Goal: Information Seeking & Learning: Learn about a topic

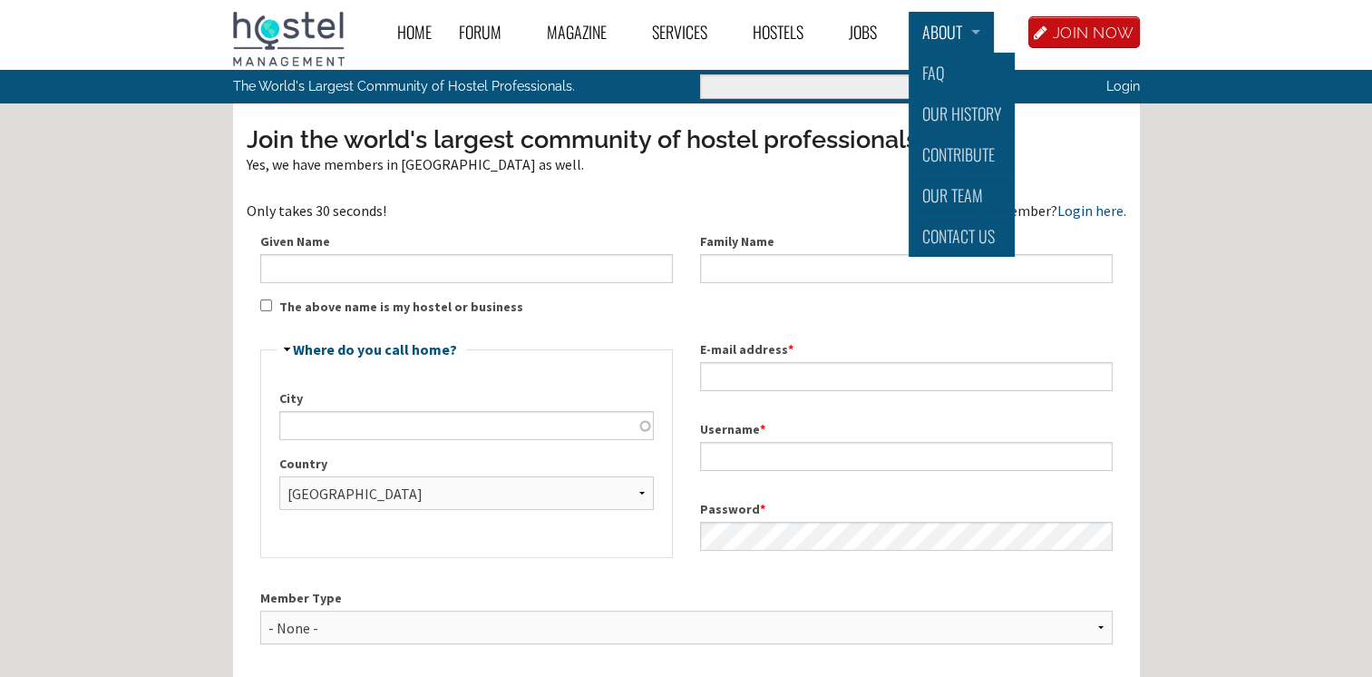
click at [934, 28] on link "About" at bounding box center [951, 32] width 85 height 41
click at [940, 184] on link "Our Team" at bounding box center [962, 195] width 106 height 41
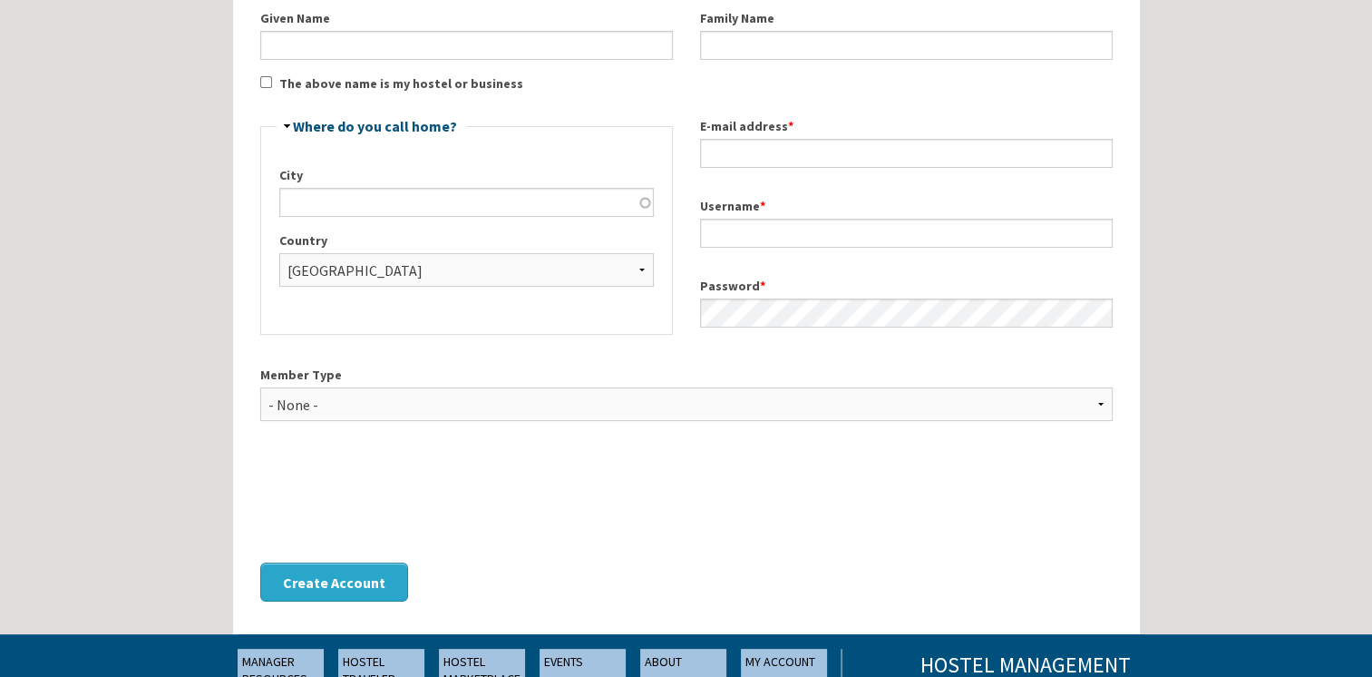
scroll to position [272, 0]
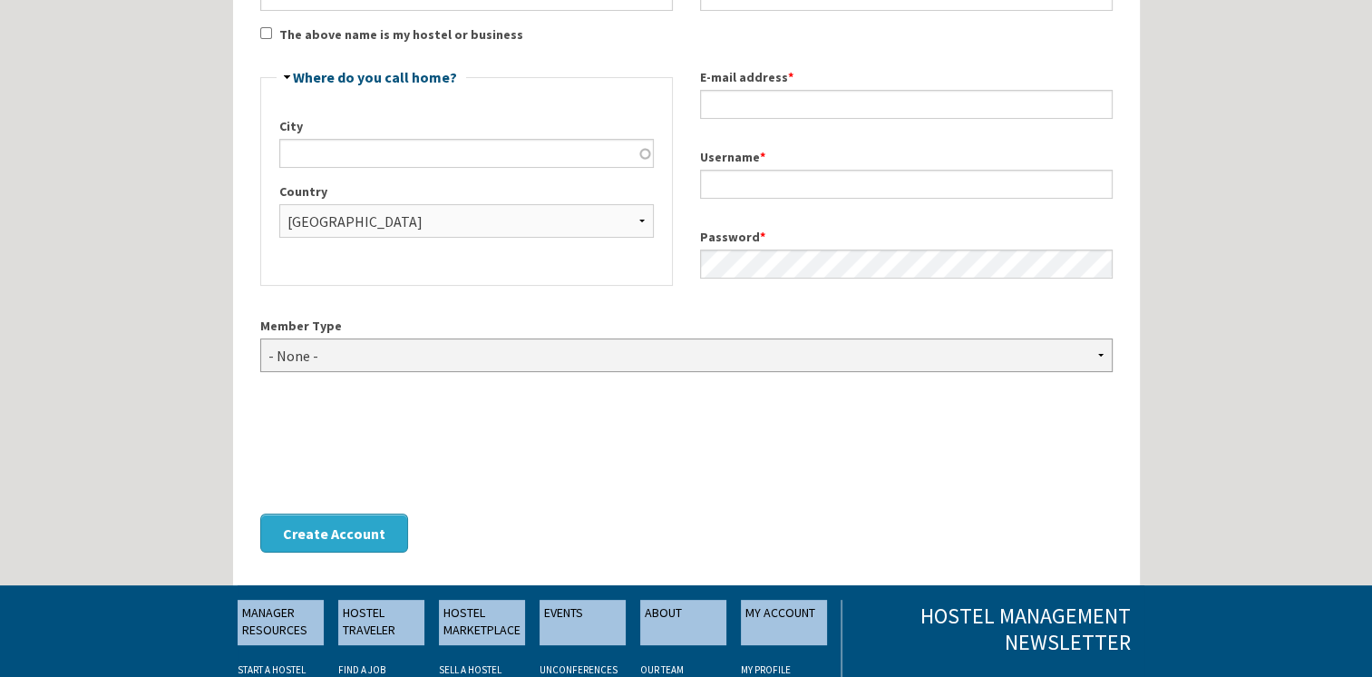
click at [388, 347] on select "- None - Hostel Owner Hostel Manager Hostel Investor Hostel Staff Hostel Volunt…" at bounding box center [686, 355] width 853 height 34
click at [138, 274] on div "Home Forum « Back Forum Forums Index « Back Forums Index New Posts Recent Activ…" at bounding box center [686, 303] width 1372 height 1151
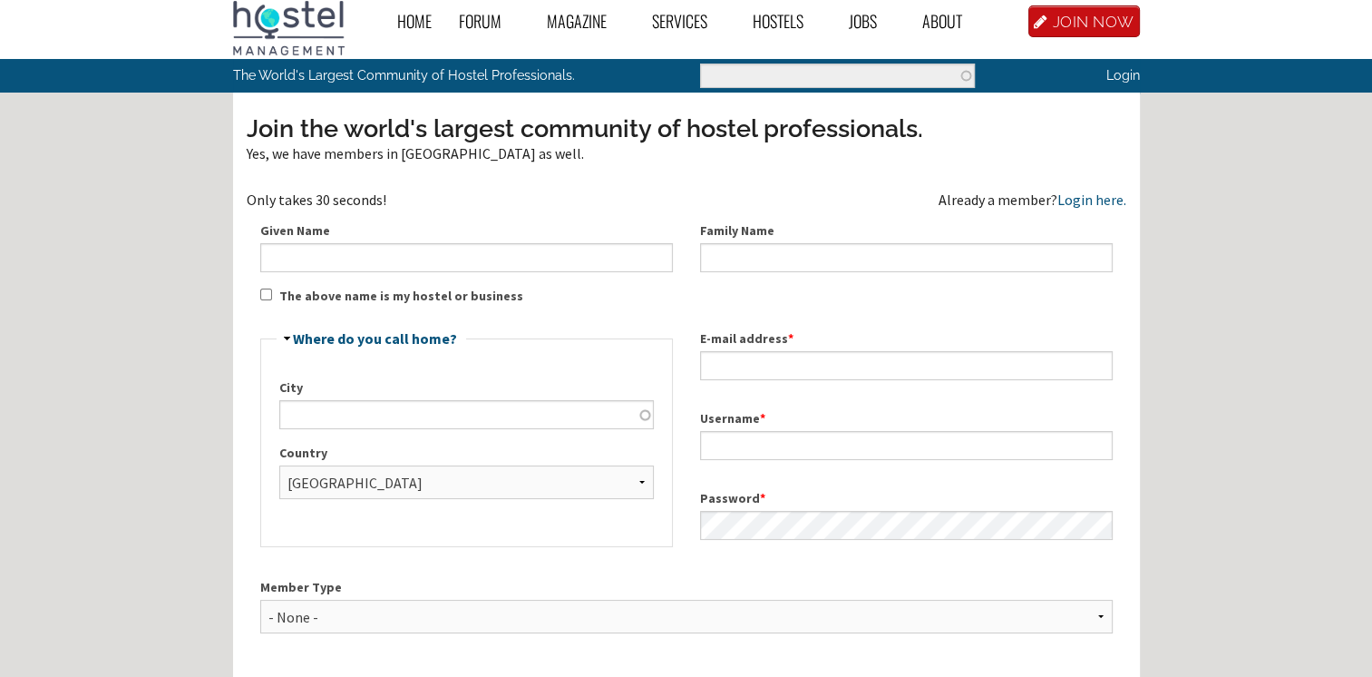
scroll to position [0, 0]
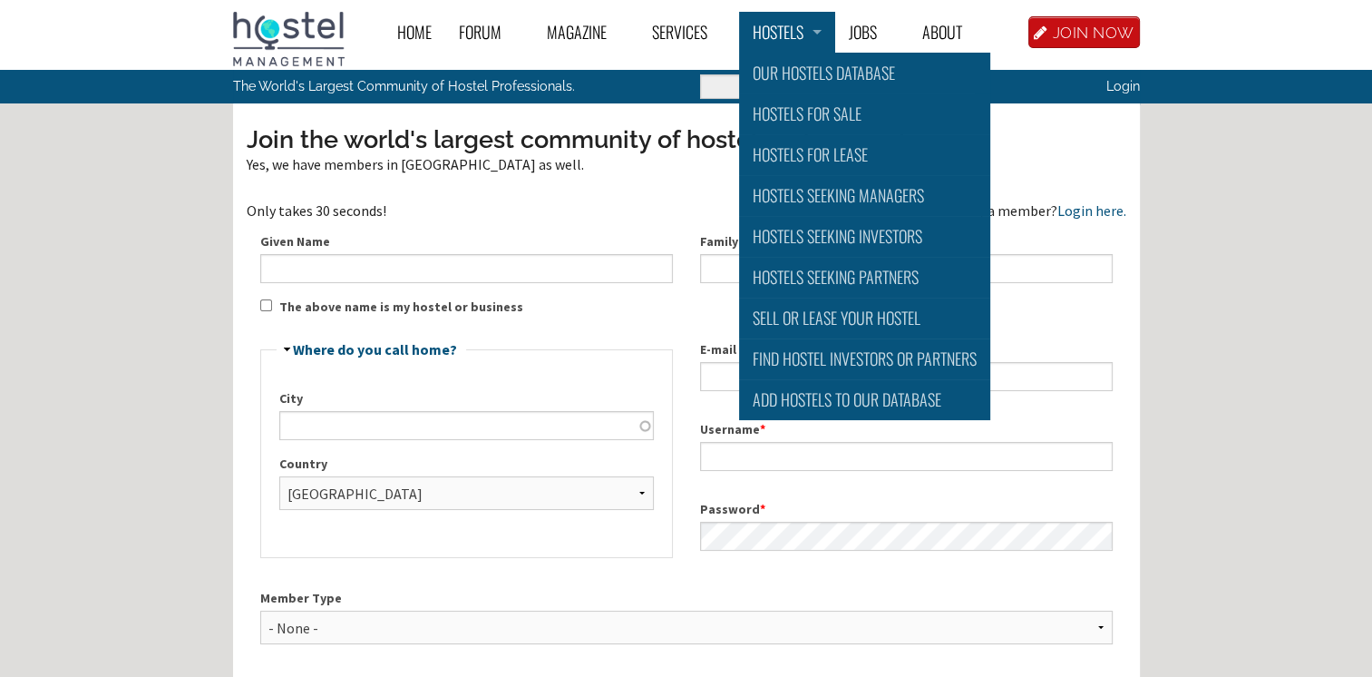
click at [791, 41] on link "Hostels" at bounding box center [787, 32] width 96 height 41
click at [815, 234] on link "Hostels Seeking Investors" at bounding box center [864, 236] width 251 height 41
